Goal: Task Accomplishment & Management: Complete application form

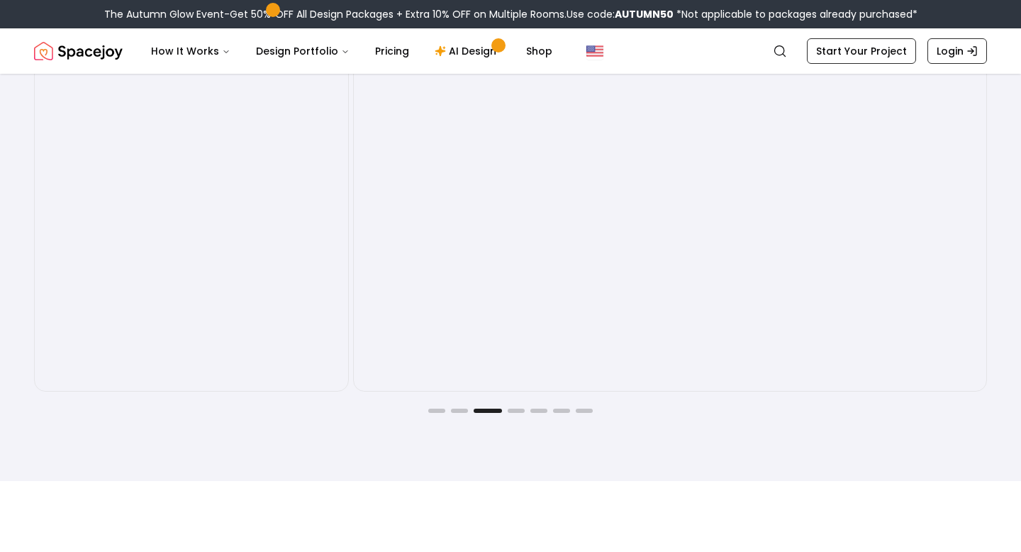
scroll to position [2314, 0]
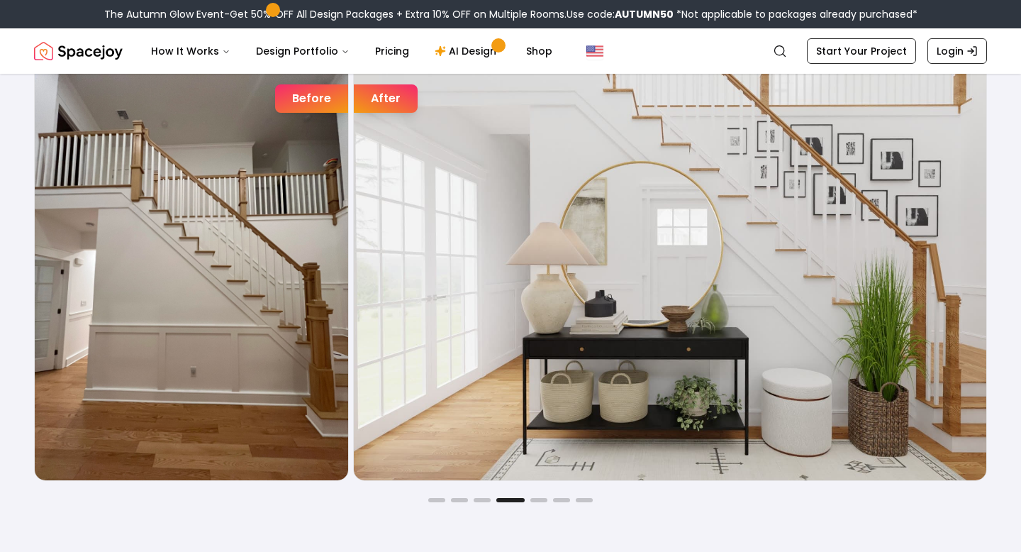
click at [516, 499] on button "Go to slide 4" at bounding box center [510, 500] width 28 height 4
click at [537, 498] on button "Go to slide 5" at bounding box center [538, 500] width 17 height 4
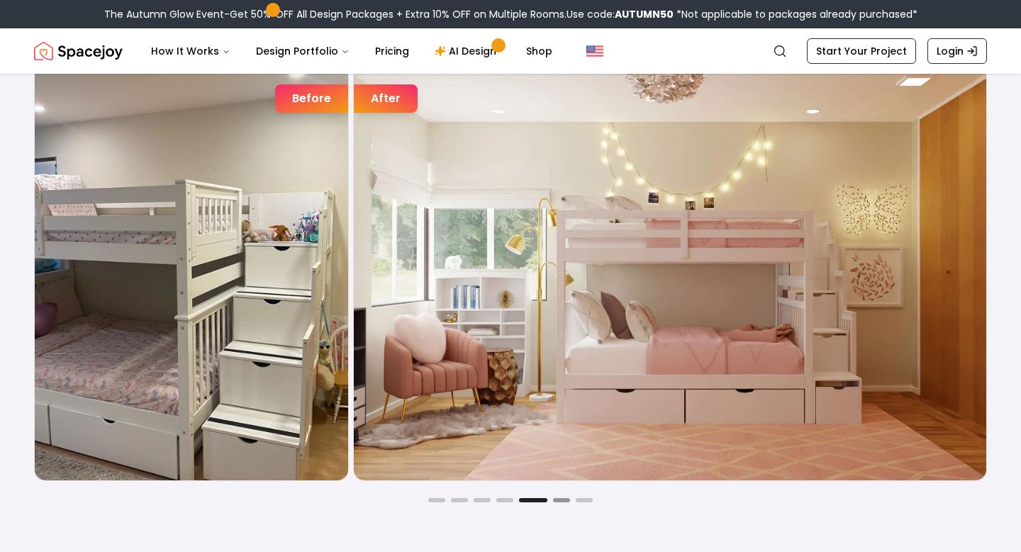
click at [562, 498] on button "Go to slide 6" at bounding box center [561, 500] width 17 height 4
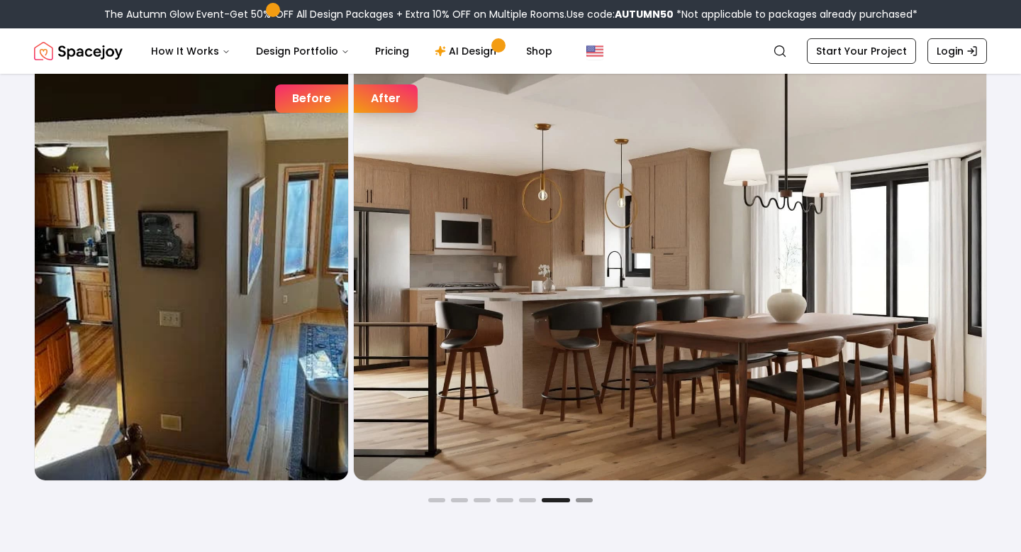
click at [582, 498] on button "Go to slide 7" at bounding box center [584, 500] width 17 height 4
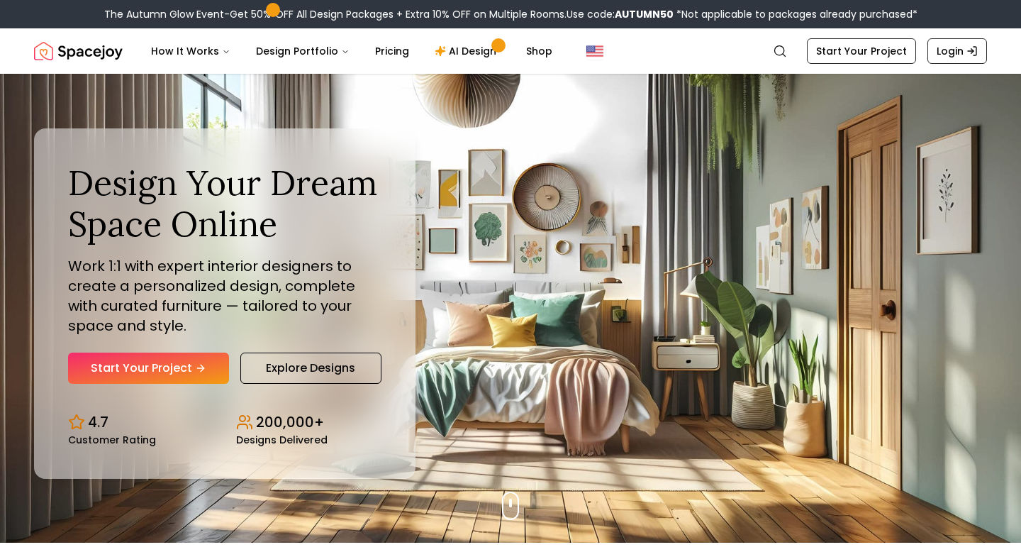
scroll to position [0, 0]
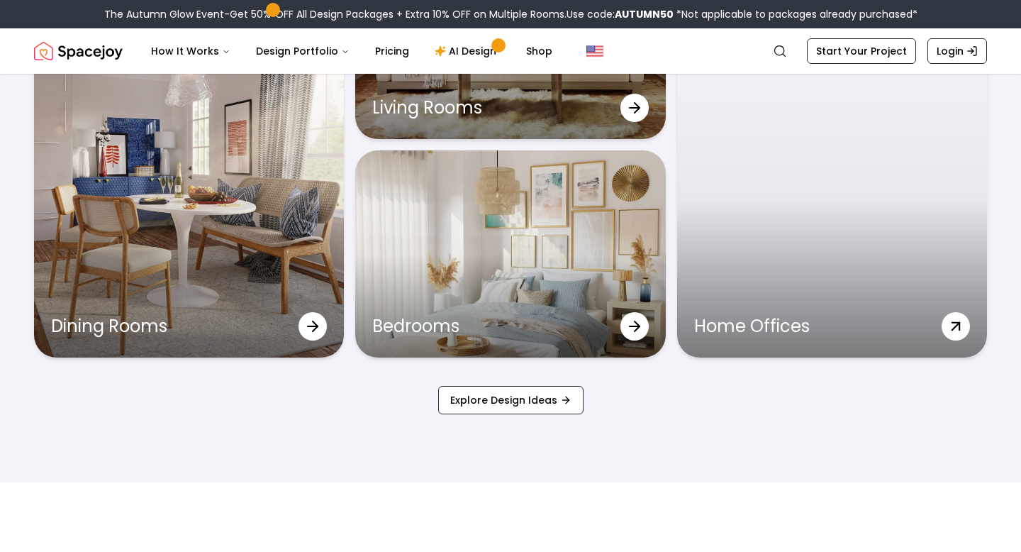
scroll to position [4628, 0]
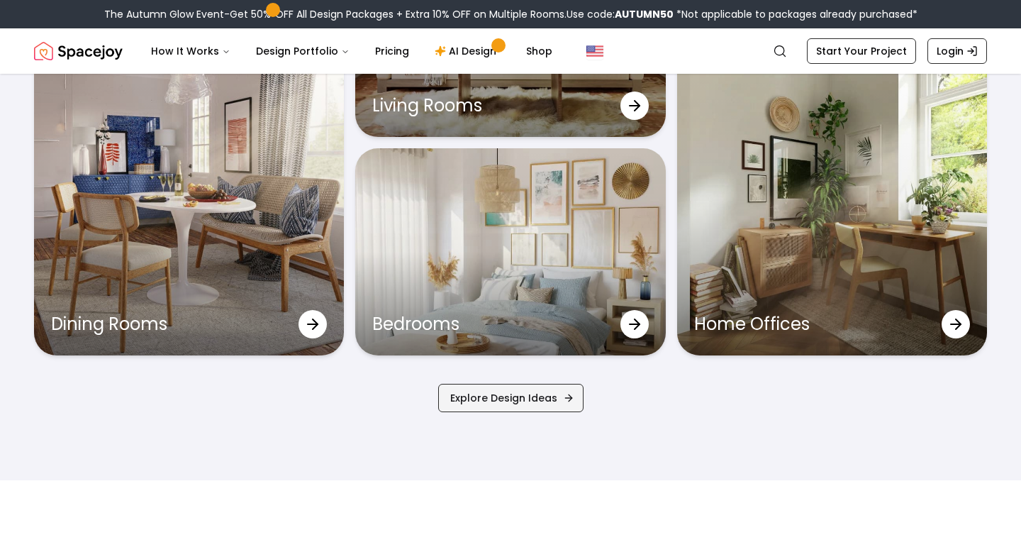
click at [494, 403] on link "Explore Design Ideas" at bounding box center [510, 398] width 145 height 28
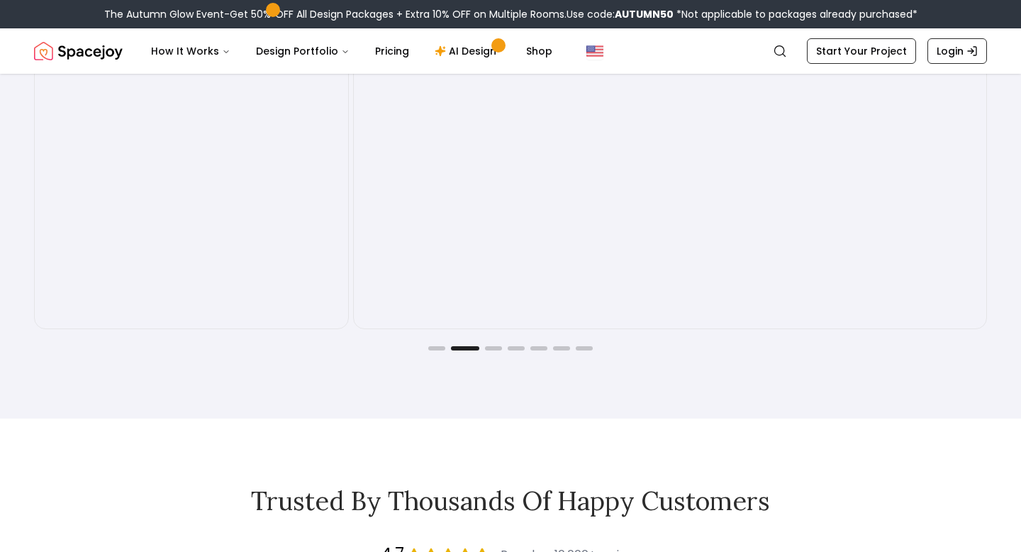
scroll to position [2489, 0]
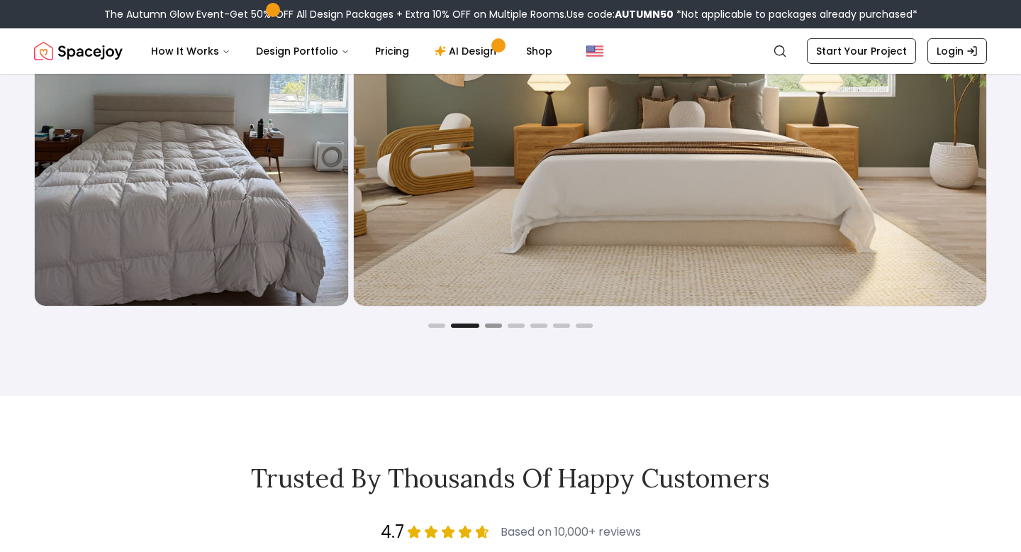
click at [491, 326] on button "Go to slide 3" at bounding box center [493, 325] width 17 height 4
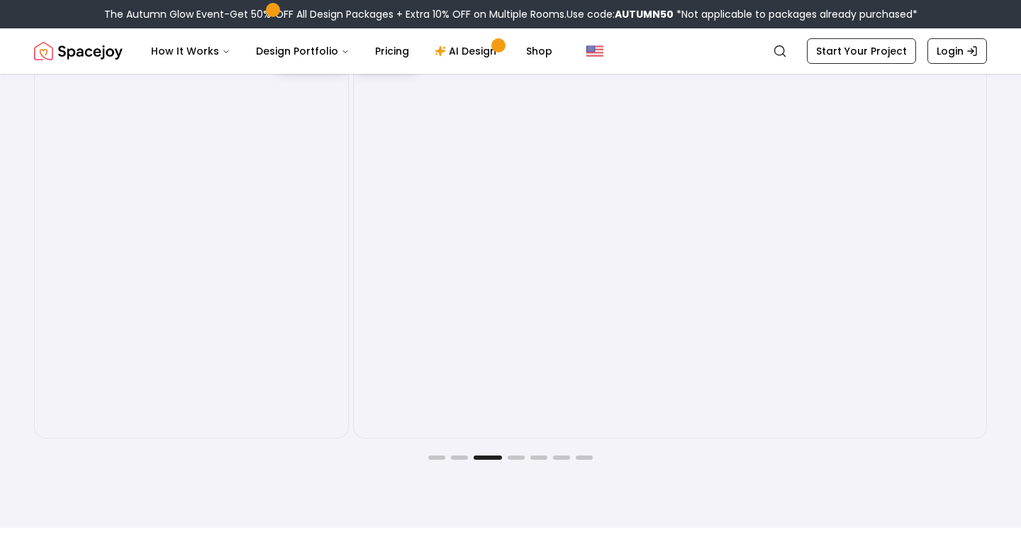
scroll to position [2353, 0]
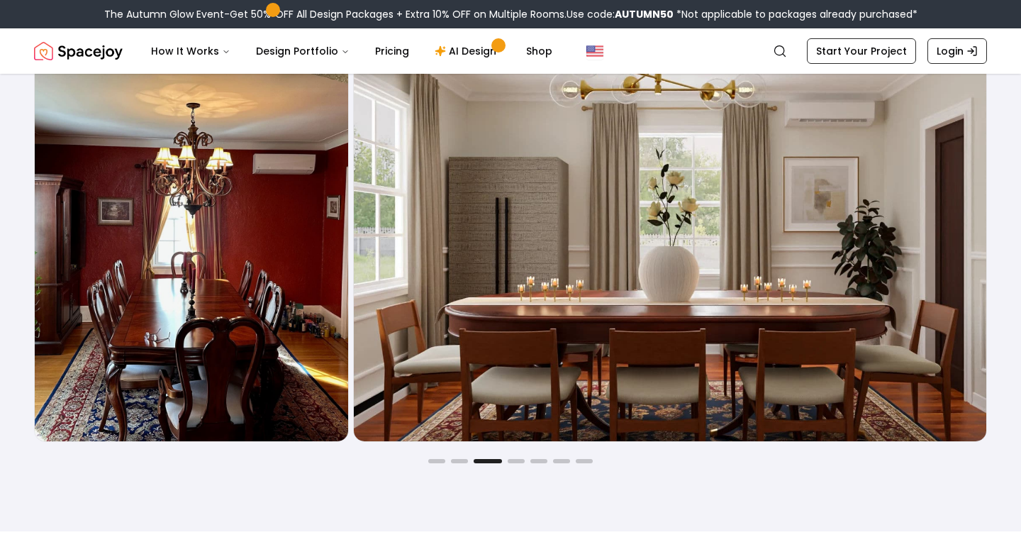
click at [517, 459] on div at bounding box center [510, 461] width 953 height 4
click at [563, 462] on button "Go to slide 6" at bounding box center [561, 461] width 17 height 4
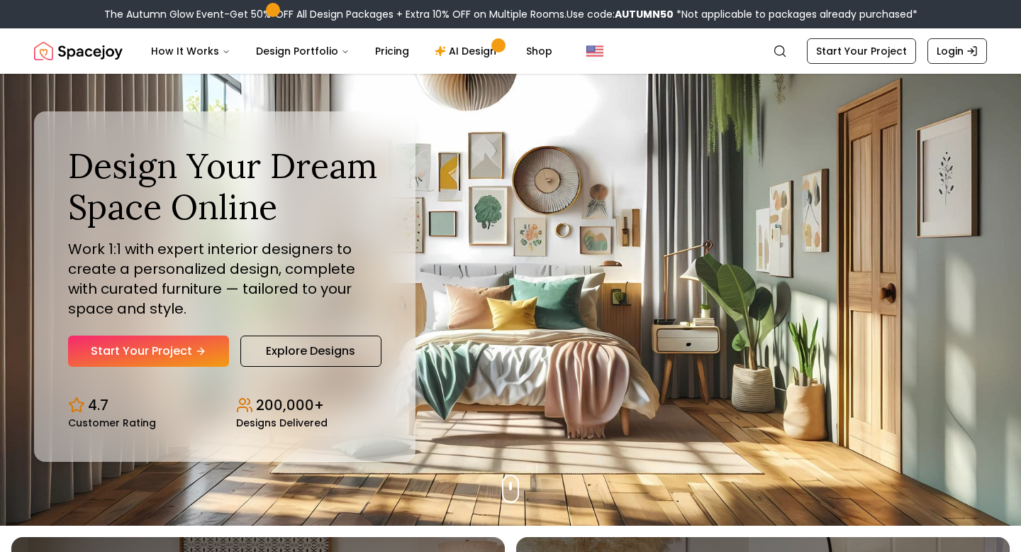
scroll to position [0, 0]
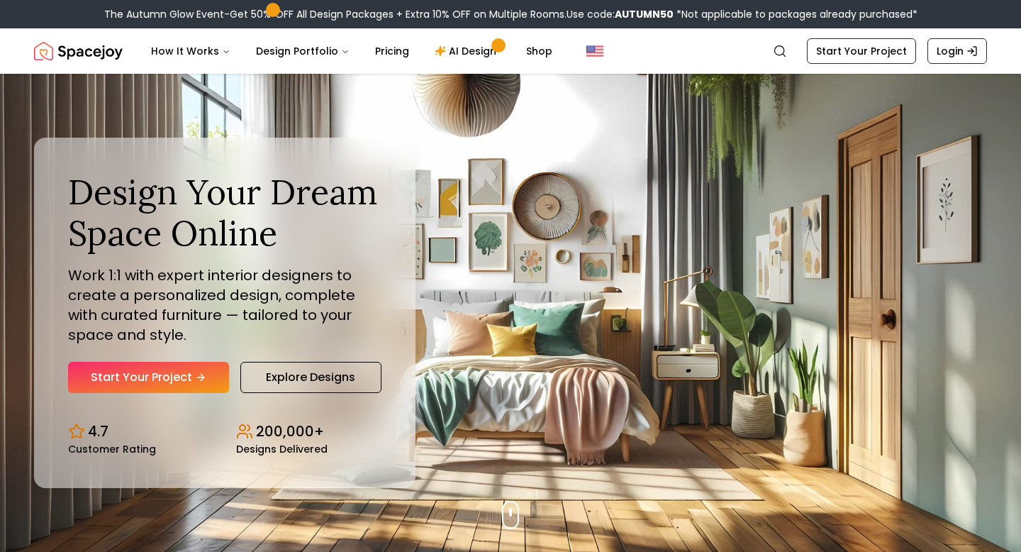
click at [108, 56] on img "Spacejoy" at bounding box center [78, 51] width 89 height 28
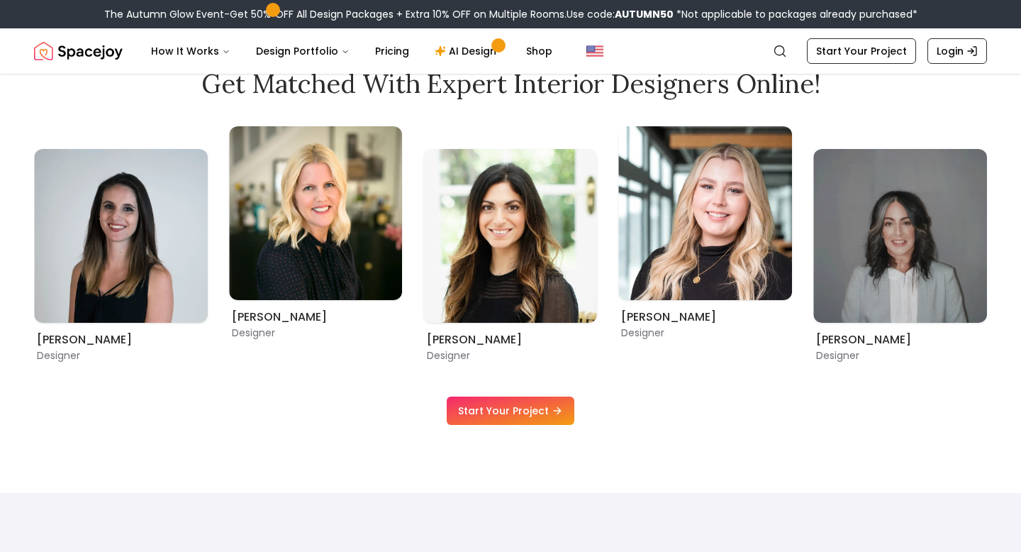
scroll to position [850, 0]
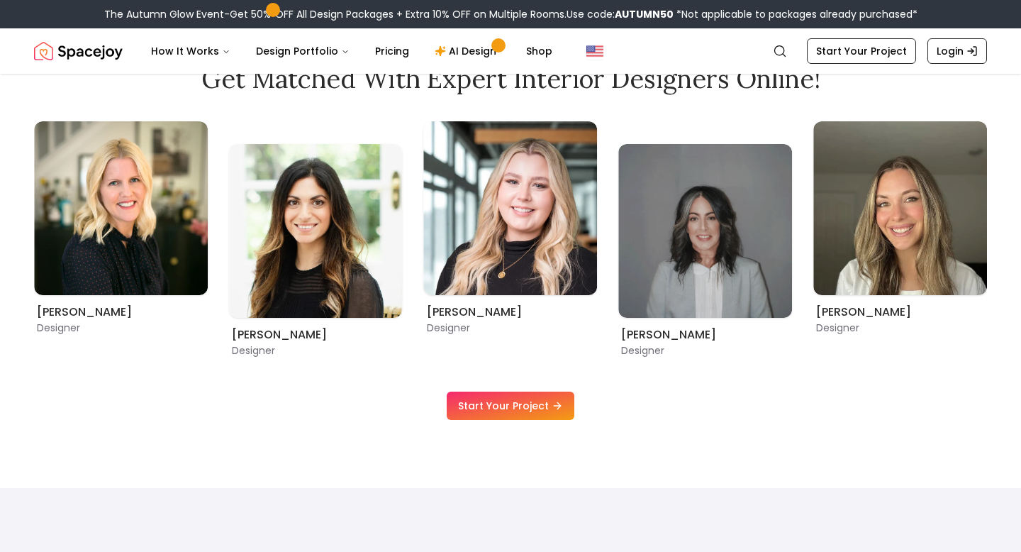
click at [534, 406] on link "Start Your Project" at bounding box center [511, 405] width 128 height 28
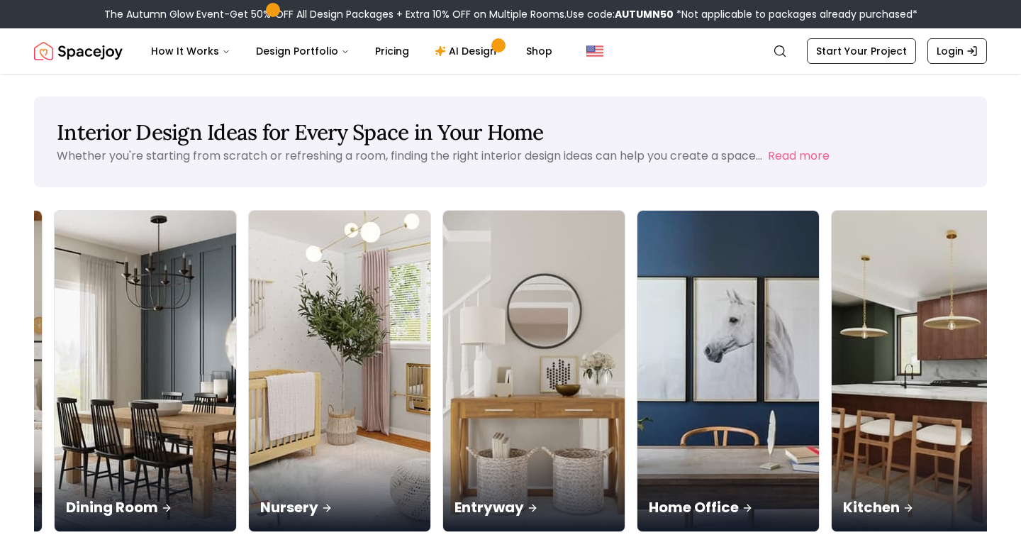
scroll to position [45, 0]
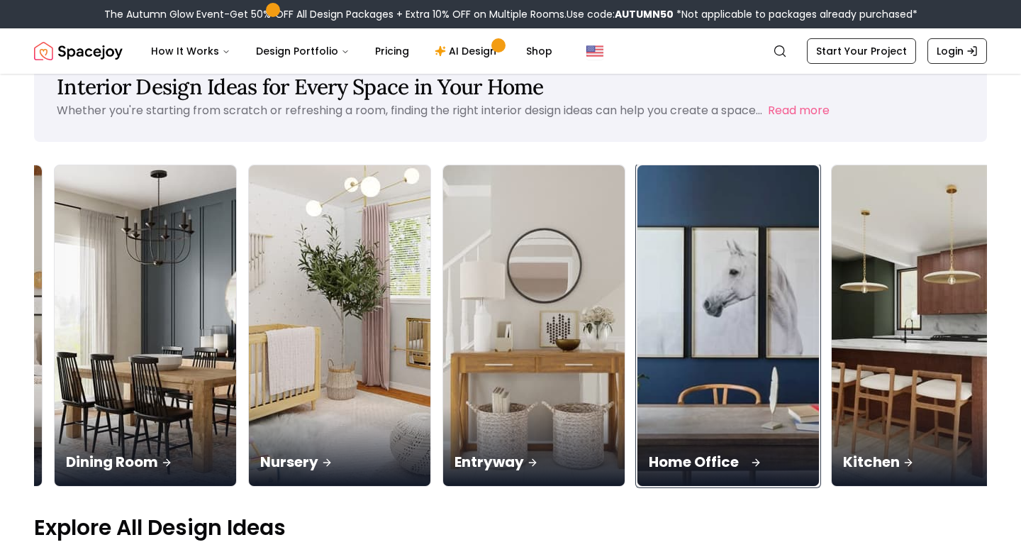
click at [633, 283] on img at bounding box center [728, 325] width 191 height 337
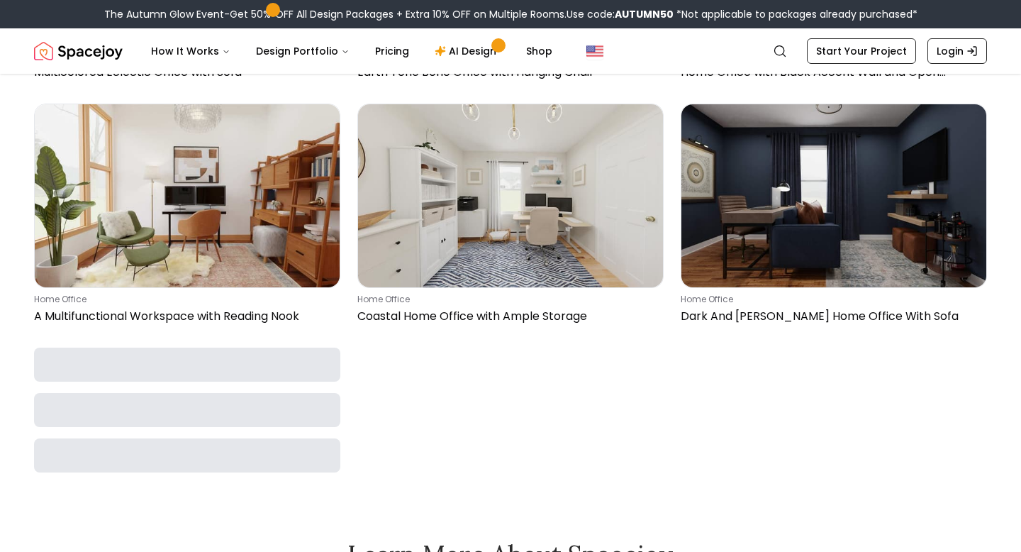
scroll to position [6192, 0]
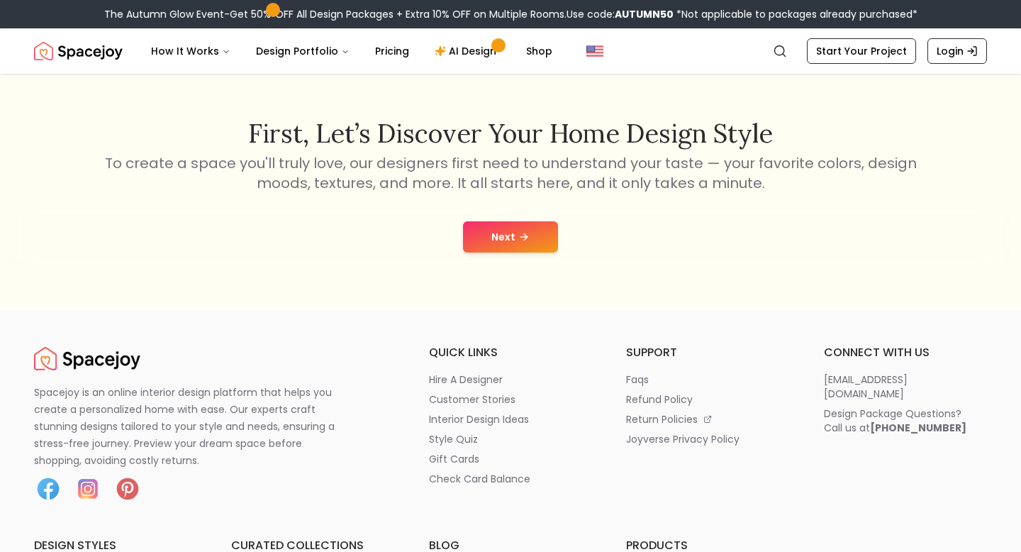
scroll to position [215, 0]
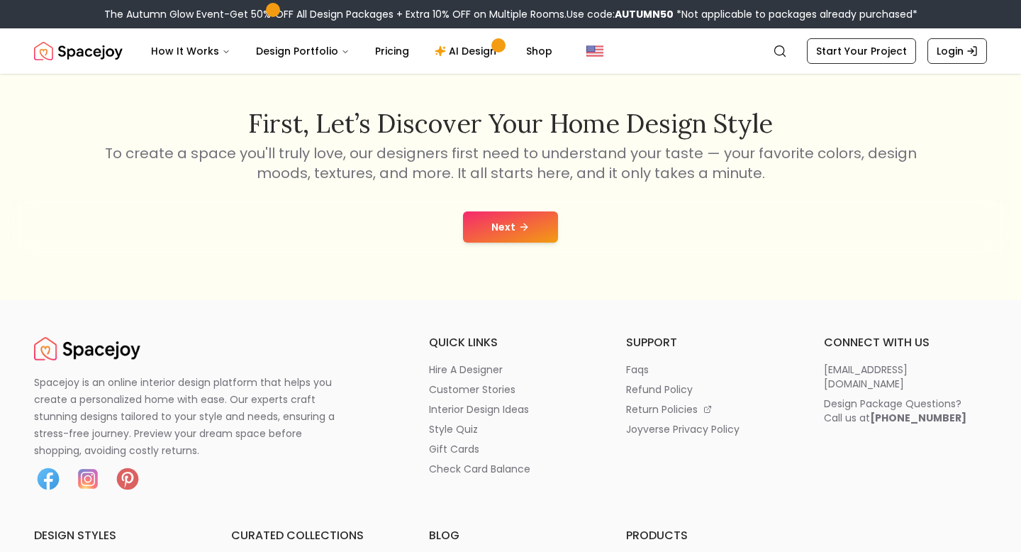
click at [518, 232] on icon at bounding box center [523, 226] width 11 height 11
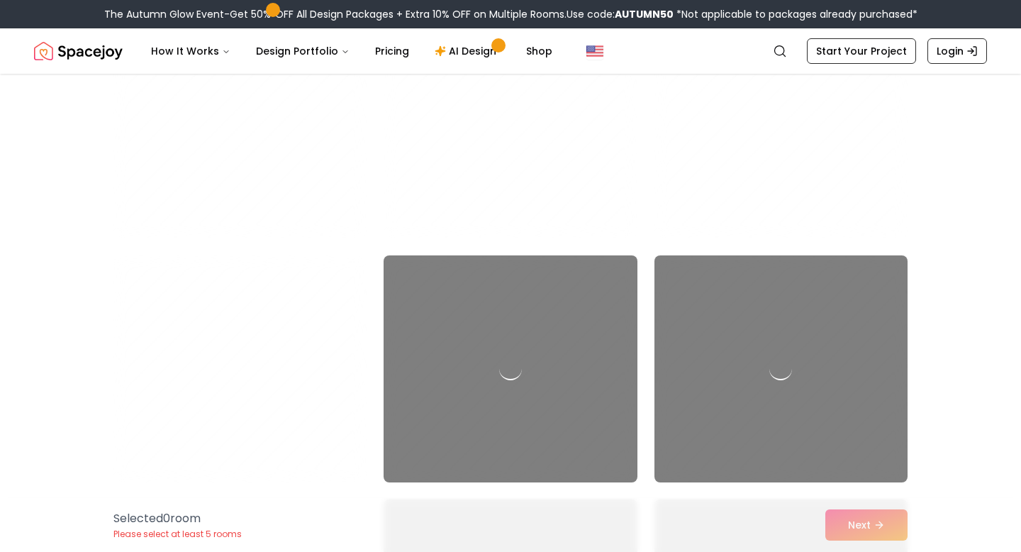
scroll to position [4087, 0]
